Goal: Find specific page/section

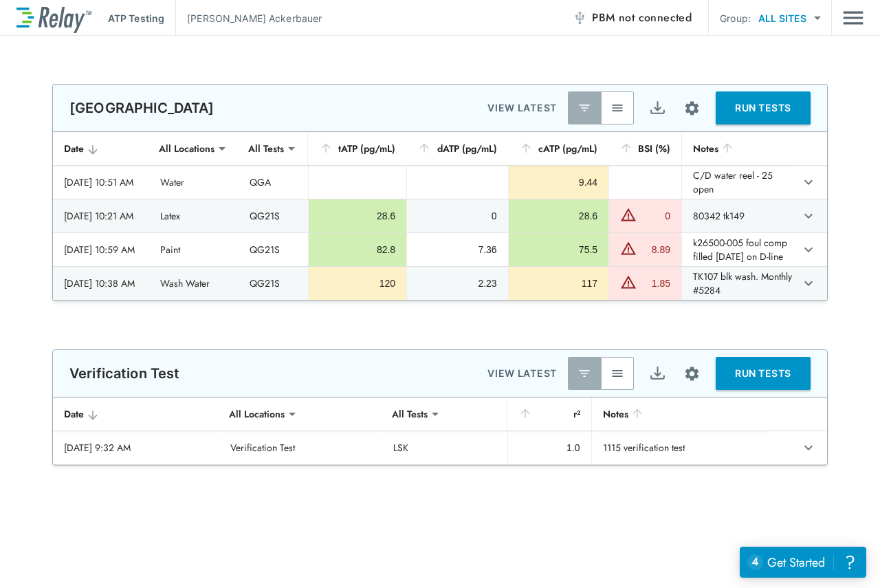
type input "**********"
type input "***"
click at [611, 106] on img "button" at bounding box center [618, 108] width 14 height 14
